Goal: Information Seeking & Learning: Understand process/instructions

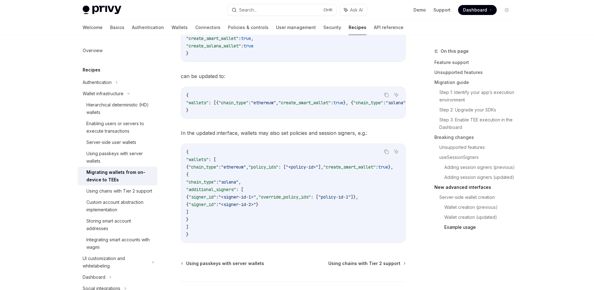
scroll to position [2121, 0]
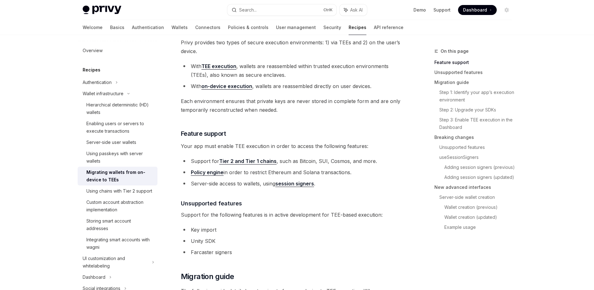
scroll to position [0, 0]
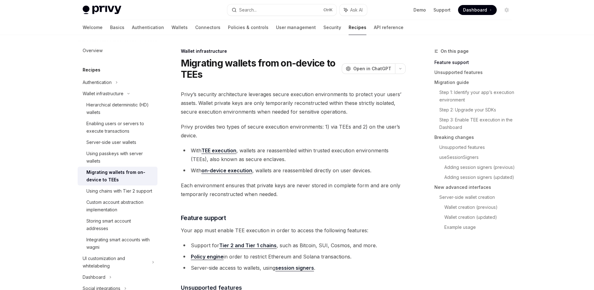
click at [245, 151] on li "With TEE execution , wallets are reassembled within trusted execution environme…" at bounding box center [293, 154] width 225 height 17
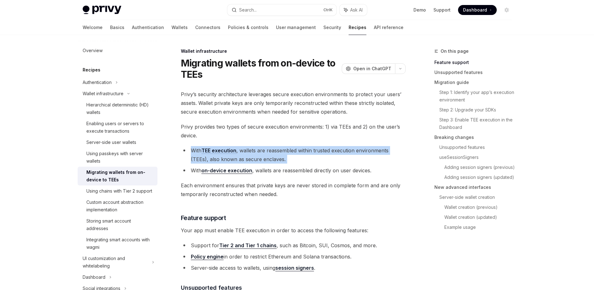
click at [245, 151] on li "With TEE execution , wallets are reassembled within trusted execution environme…" at bounding box center [293, 154] width 225 height 17
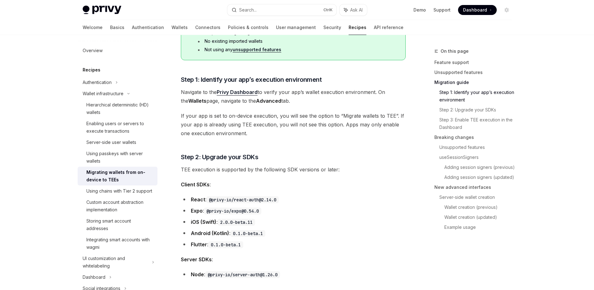
scroll to position [468, 0]
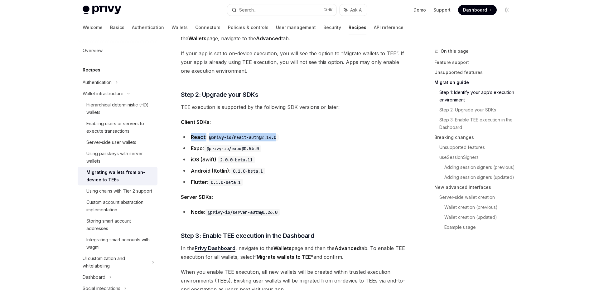
drag, startPoint x: 283, startPoint y: 136, endPoint x: 190, endPoint y: 133, distance: 93.3
click at [190, 133] on li "React : @privy-io/react-auth@2.14.0" at bounding box center [293, 137] width 225 height 9
click at [289, 136] on li "React : @privy-io/react-auth@2.14.0" at bounding box center [293, 137] width 225 height 9
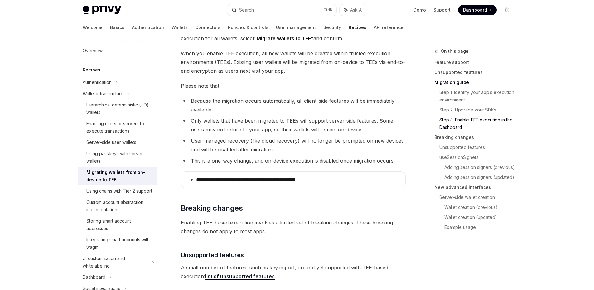
scroll to position [624, 0]
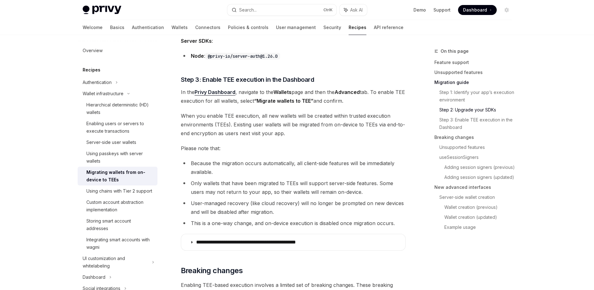
click at [299, 99] on strong "“Migrate wallets to TEE”" at bounding box center [283, 101] width 59 height 6
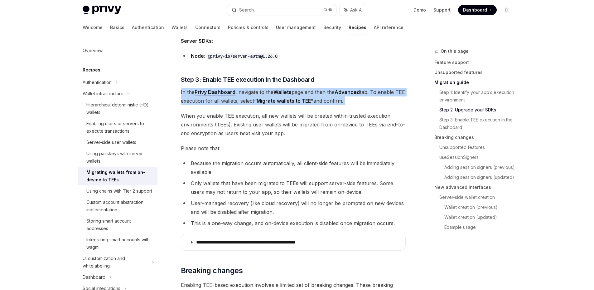
click at [299, 99] on strong "“Migrate wallets to TEE”" at bounding box center [283, 101] width 59 height 6
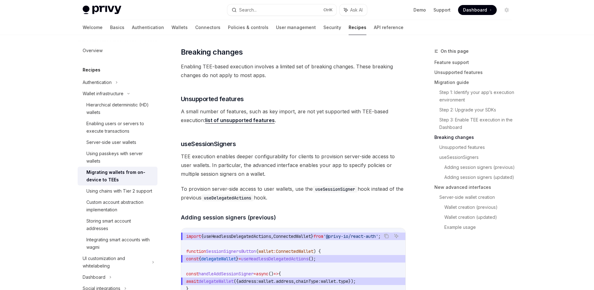
scroll to position [873, 0]
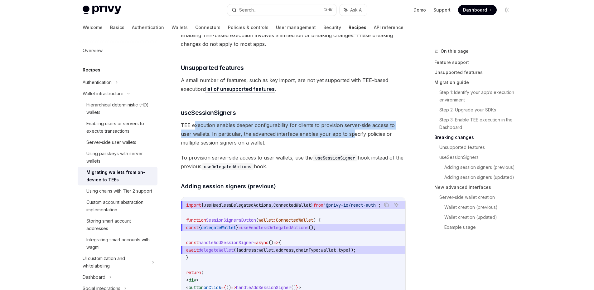
drag, startPoint x: 193, startPoint y: 125, endPoint x: 341, endPoint y: 132, distance: 148.3
click at [341, 132] on span "TEE execution enables deeper configurability for clients to provision server-si…" at bounding box center [293, 134] width 225 height 26
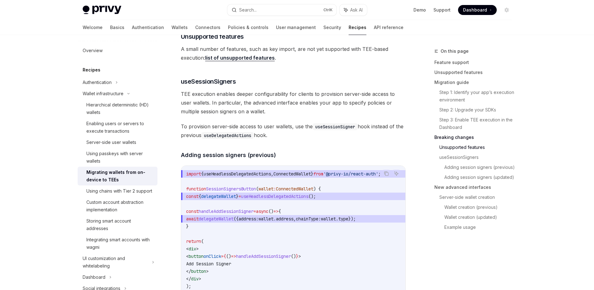
click at [317, 135] on span "To provision server-side access to user wallets, use the useSessionSigner hook …" at bounding box center [293, 130] width 225 height 17
drag, startPoint x: 288, startPoint y: 135, endPoint x: 148, endPoint y: 134, distance: 140.3
click at [313, 133] on span "To provision server-side access to user wallets, use the useSessionSigner hook …" at bounding box center [293, 130] width 225 height 17
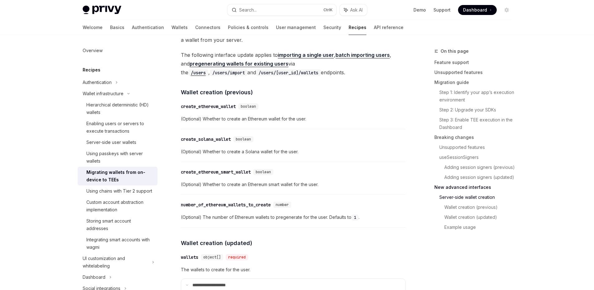
scroll to position [1497, 0]
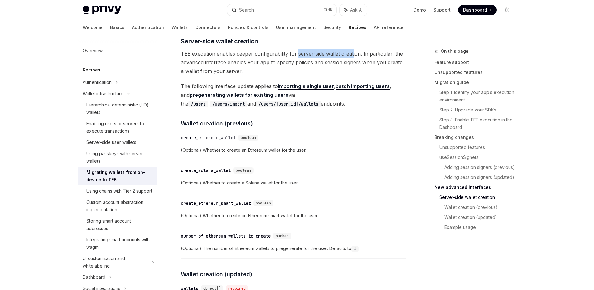
drag, startPoint x: 298, startPoint y: 54, endPoint x: 353, endPoint y: 56, distance: 55.2
click at [353, 56] on span "TEE execution enables deeper configurability for server-side wallet creation. I…" at bounding box center [293, 62] width 225 height 26
click at [333, 127] on h4 "​ Wallet creation (previous)" at bounding box center [293, 123] width 225 height 8
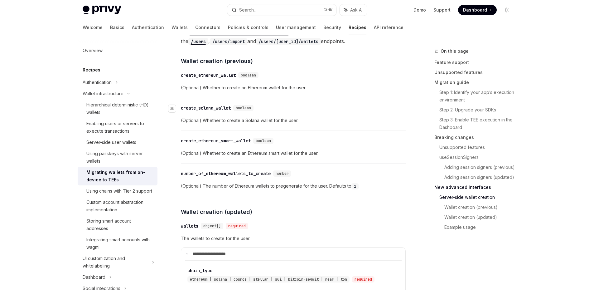
scroll to position [1622, 0]
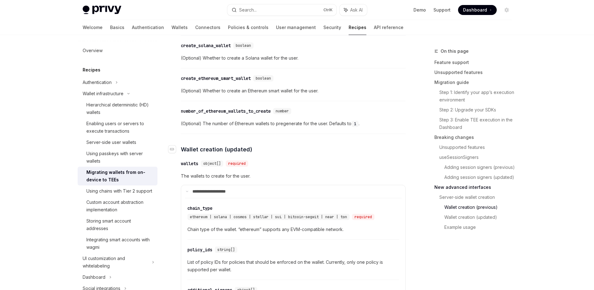
click at [273, 150] on h4 "​ Wallet creation (updated)" at bounding box center [293, 149] width 225 height 8
drag, startPoint x: 188, startPoint y: 177, endPoint x: 238, endPoint y: 179, distance: 49.3
click at [238, 179] on span "The wallets to create for the user." at bounding box center [293, 175] width 225 height 7
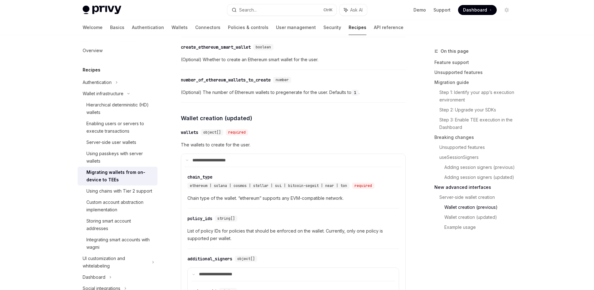
click at [297, 156] on details "**********" at bounding box center [293, 280] width 225 height 254
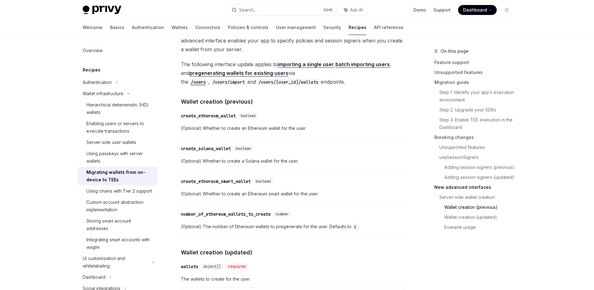
scroll to position [1488, 0]
